Goal: Information Seeking & Learning: Find specific fact

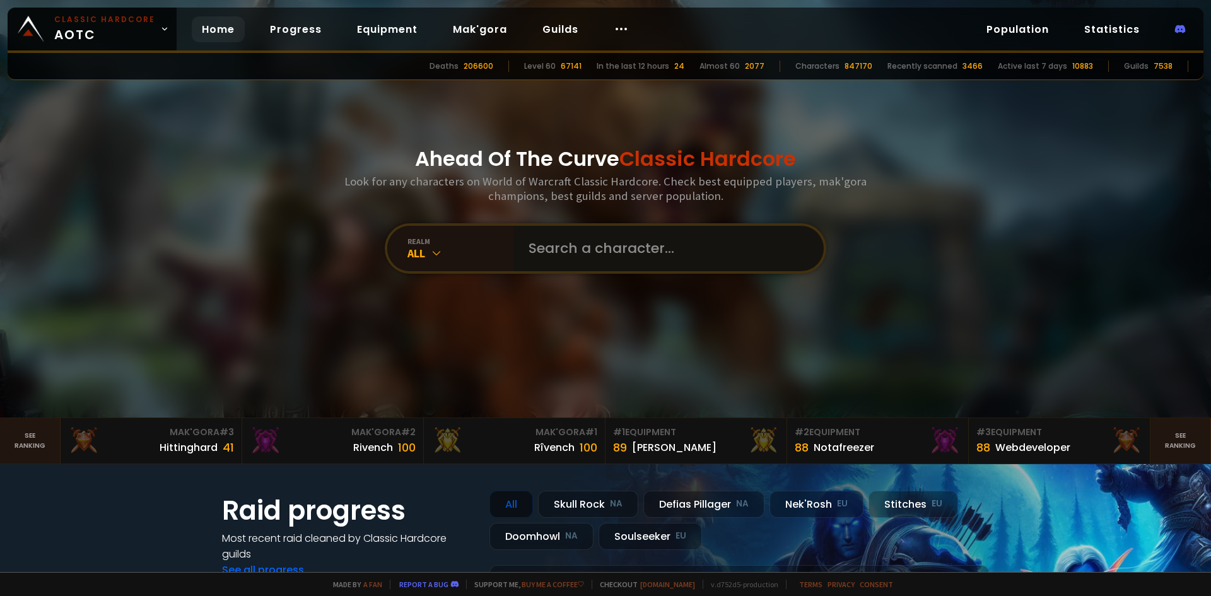
click at [576, 255] on input "text" at bounding box center [665, 248] width 288 height 45
type input "buttstabb"
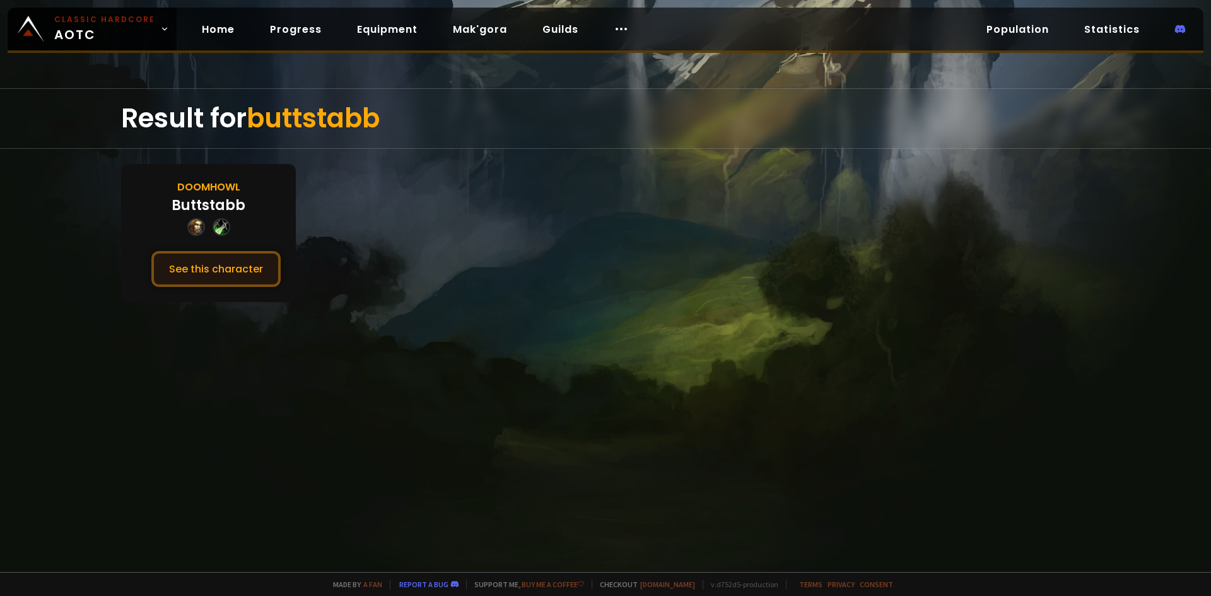
click at [222, 267] on button "See this character" at bounding box center [215, 269] width 129 height 36
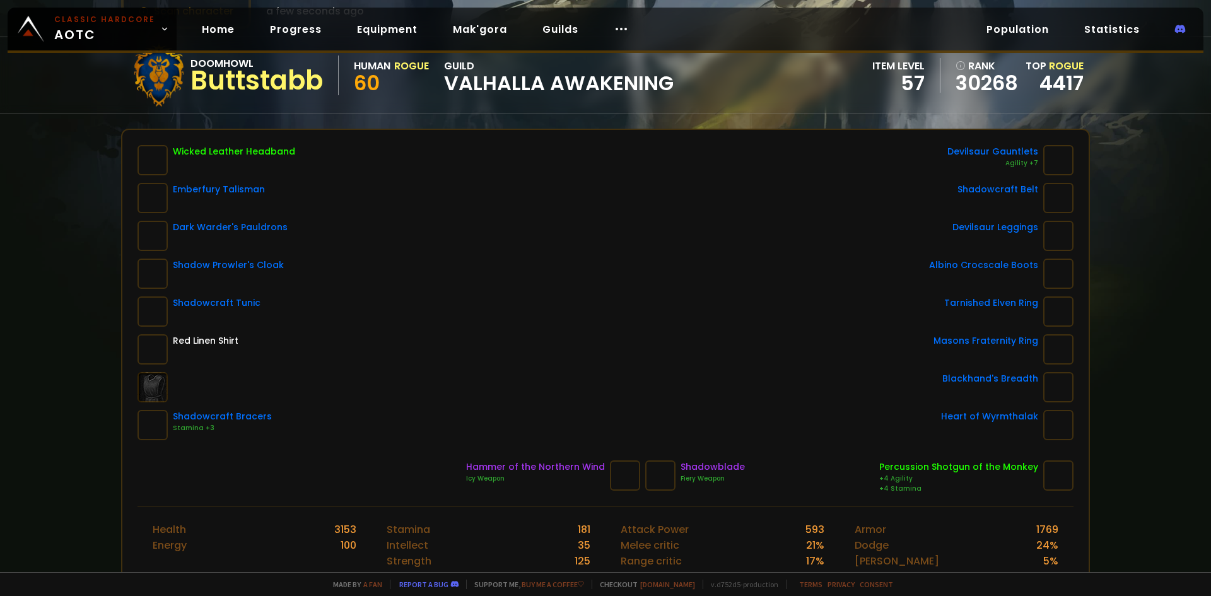
scroll to position [126, 0]
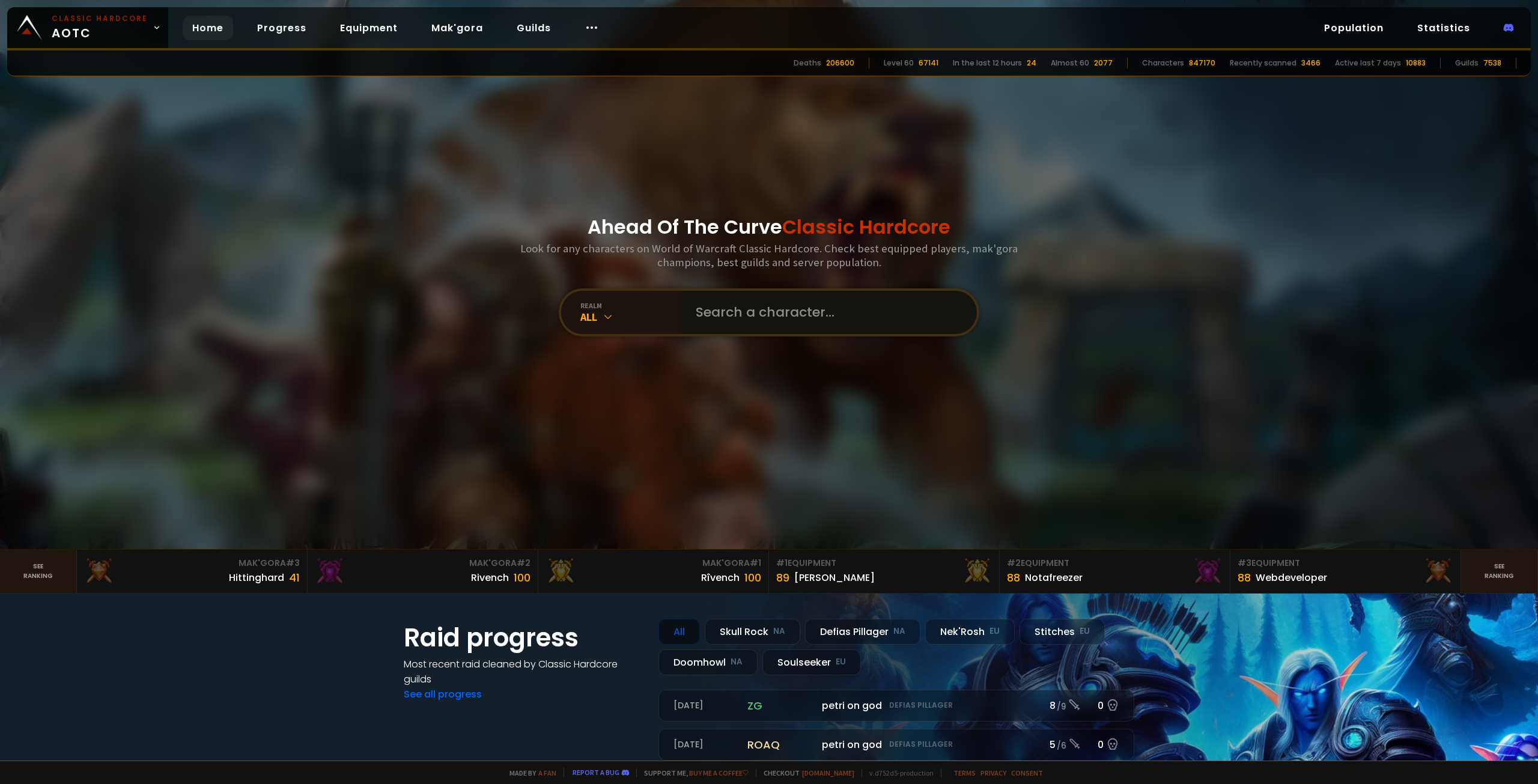
click at [758, 330] on input "text" at bounding box center [826, 312] width 274 height 43
type input "Thylan"
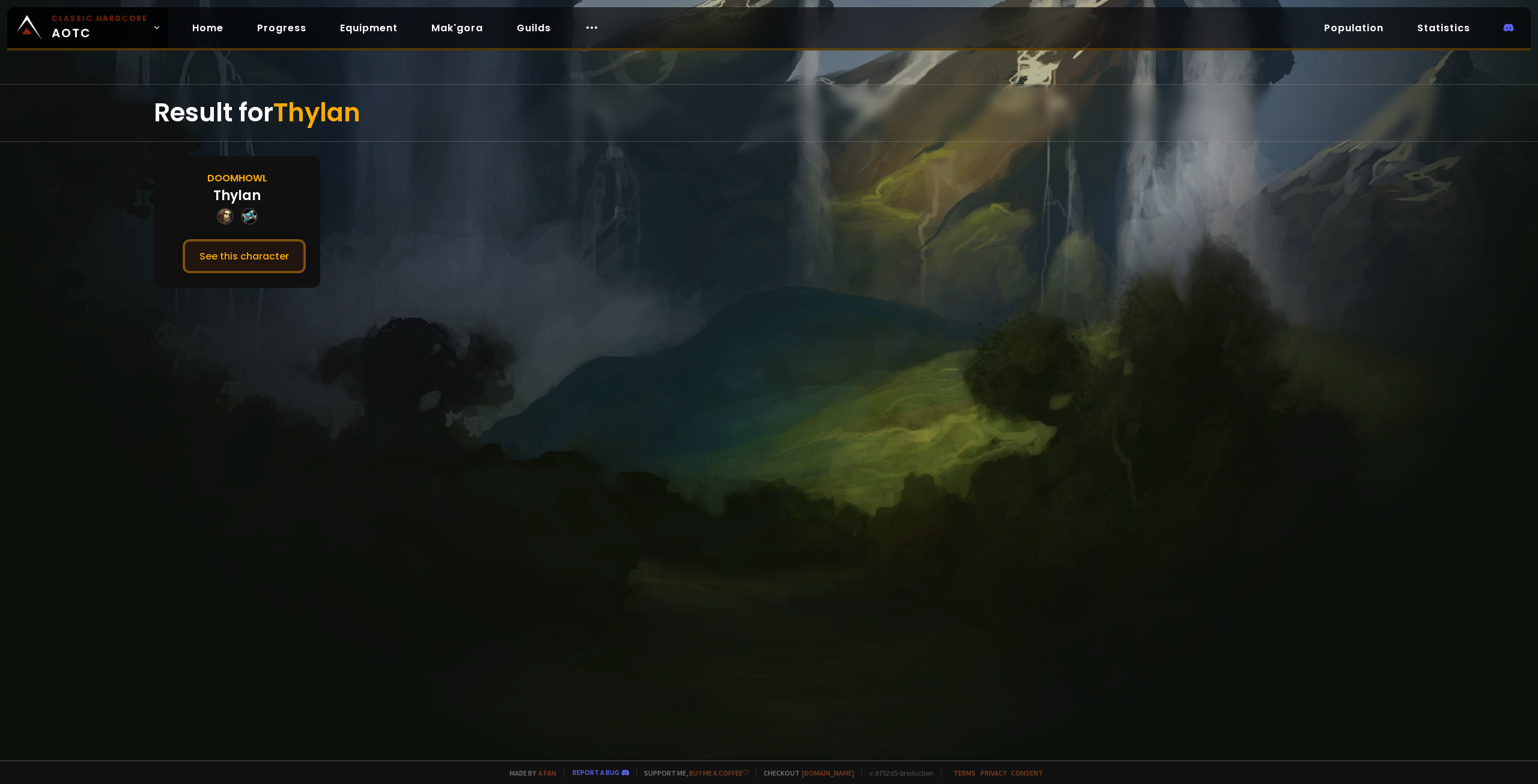
click at [255, 268] on button "See this character" at bounding box center [244, 256] width 123 height 34
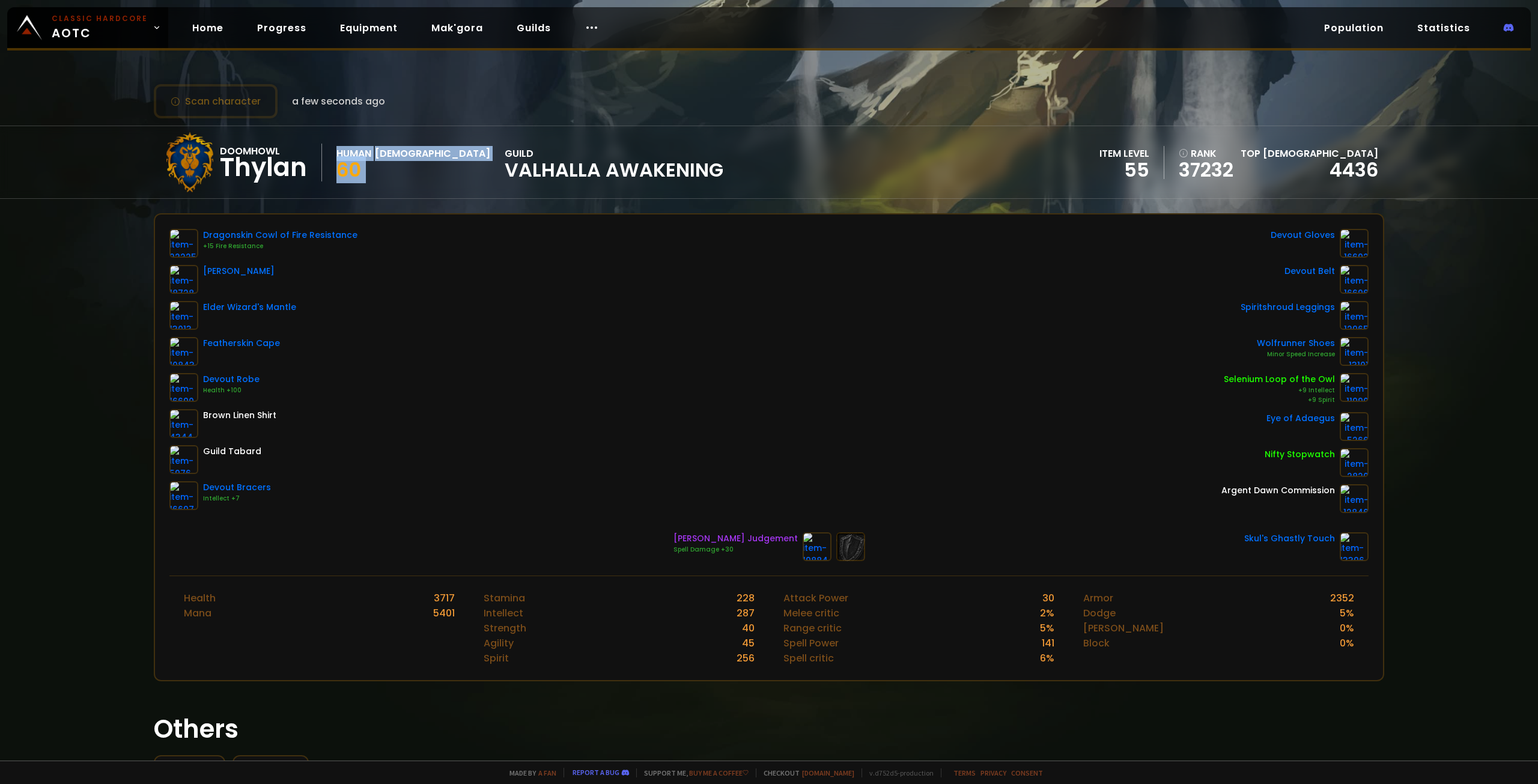
drag, startPoint x: 334, startPoint y: 154, endPoint x: 418, endPoint y: 151, distance: 84.1
click at [419, 151] on div "Doomhowl Thylan Human Priest 60 guild Valhalla Awakening" at bounding box center [442, 162] width 564 height 60
click at [339, 152] on div "Human" at bounding box center [354, 153] width 35 height 15
drag, startPoint x: 335, startPoint y: 152, endPoint x: 416, endPoint y: 152, distance: 81.0
click at [416, 152] on div "Doomhowl Thylan Human Priest 60 guild Valhalla Awakening" at bounding box center [442, 162] width 564 height 60
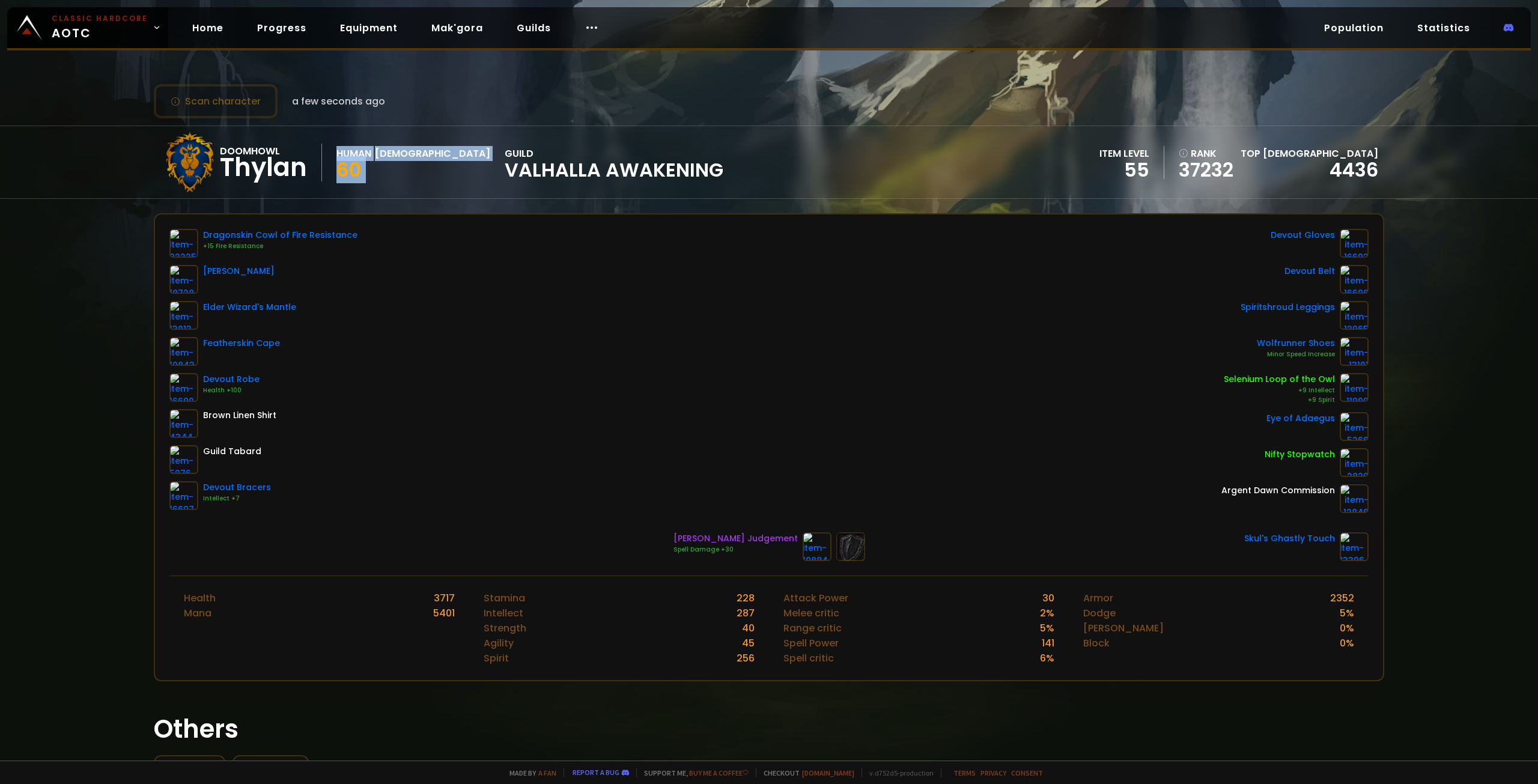
click at [391, 152] on div "[DEMOGRAPHIC_DATA]" at bounding box center [433, 153] width 115 height 15
drag, startPoint x: 336, startPoint y: 153, endPoint x: 405, endPoint y: 152, distance: 69.0
click at [405, 152] on div "Human Priest" at bounding box center [413, 153] width 153 height 15
click at [403, 152] on div "[DEMOGRAPHIC_DATA]" at bounding box center [433, 153] width 115 height 15
